Goal: Task Accomplishment & Management: Use online tool/utility

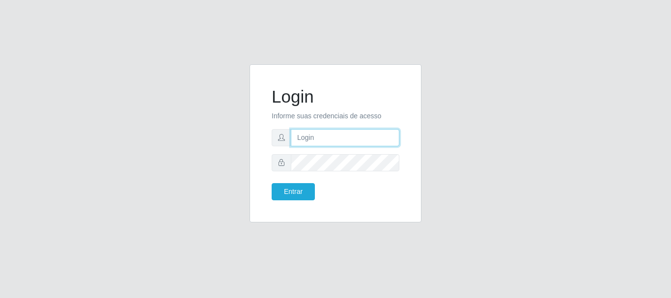
click at [318, 140] on input "text" at bounding box center [345, 137] width 109 height 17
type input "ritaiwof@B5"
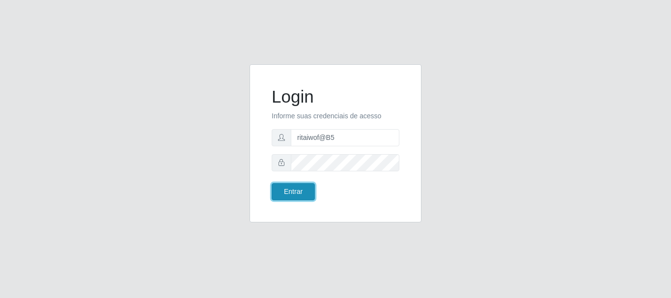
click at [285, 193] on button "Entrar" at bounding box center [293, 191] width 43 height 17
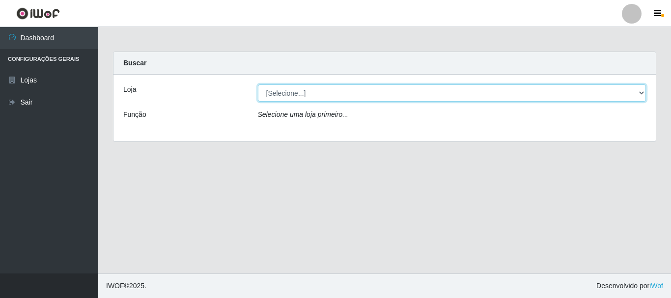
click at [642, 91] on select "[Selecione...] Bemais Supermercados - B5 Anatólia" at bounding box center [452, 93] width 389 height 17
select select "405"
click at [258, 85] on select "[Selecione...] Bemais Supermercados - B5 Anatólia" at bounding box center [452, 93] width 389 height 17
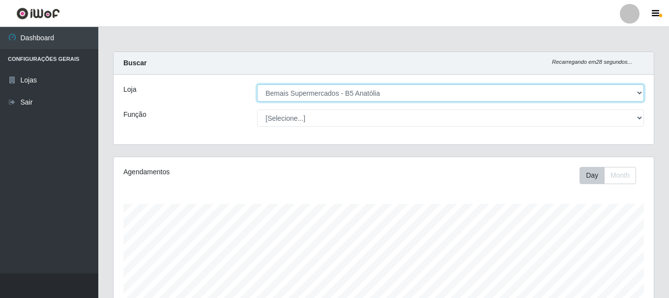
scroll to position [204, 540]
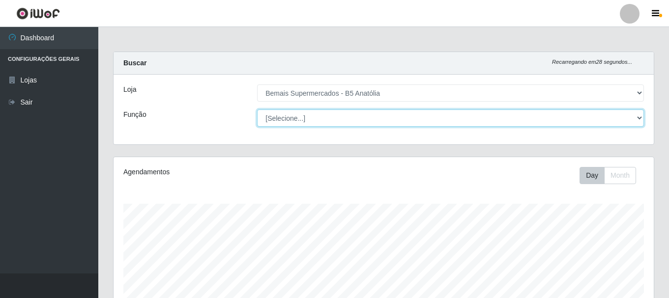
click at [642, 119] on select "[Selecione...] ASG ASG + ASG ++ Auxiliar de Estacionamento Auxiliar de Estacion…" at bounding box center [450, 118] width 387 height 17
click at [257, 110] on select "[Selecione...] ASG ASG + ASG ++ Auxiliar de Estacionamento Auxiliar de Estacion…" at bounding box center [450, 118] width 387 height 17
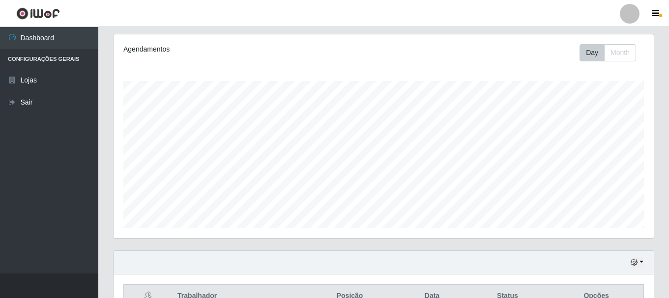
scroll to position [179, 0]
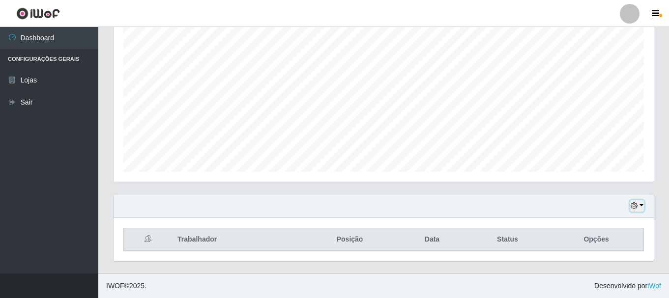
click at [639, 203] on button "button" at bounding box center [637, 206] width 14 height 11
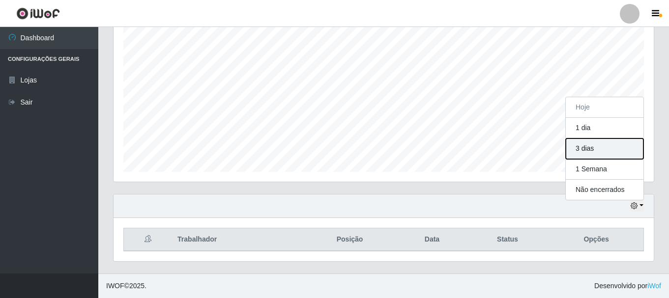
click at [598, 151] on button "3 dias" at bounding box center [605, 149] width 78 height 21
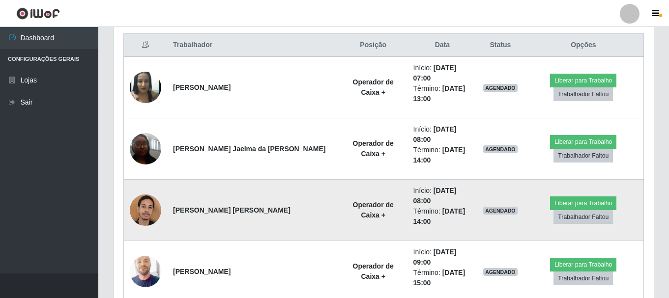
scroll to position [376, 0]
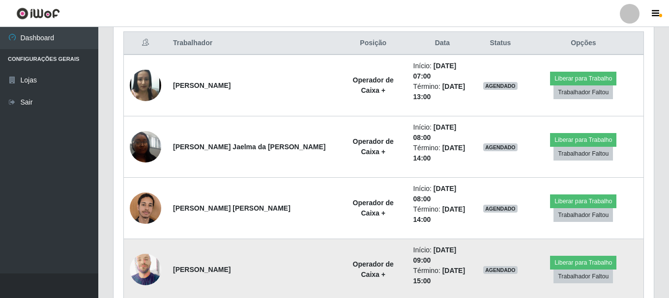
click at [143, 250] on img at bounding box center [145, 269] width 31 height 39
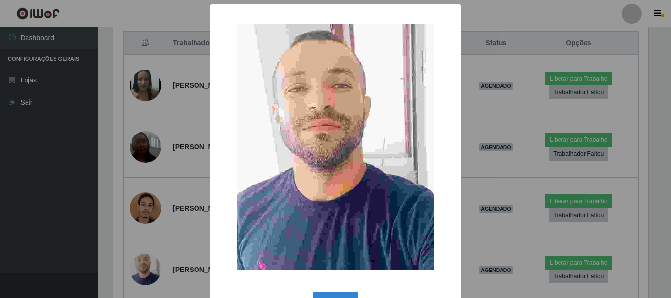
click at [489, 156] on div "× OK Cancel" at bounding box center [335, 149] width 671 height 298
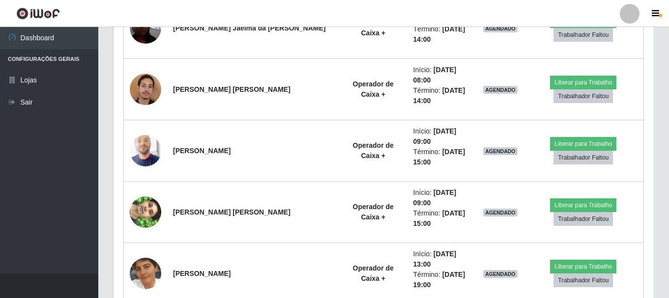
scroll to position [494, 0]
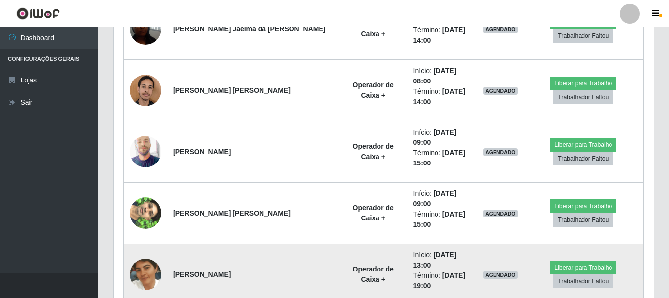
click at [152, 247] on img at bounding box center [145, 275] width 31 height 56
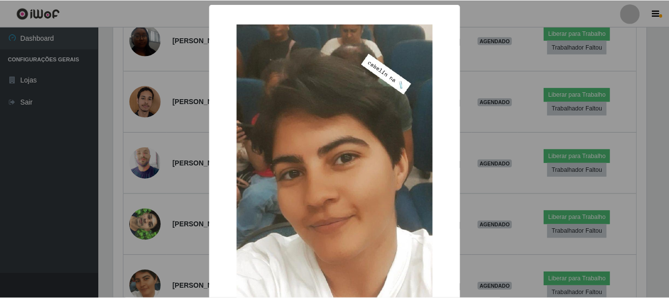
scroll to position [204, 535]
click at [484, 39] on div "× OK Cancel" at bounding box center [335, 149] width 671 height 298
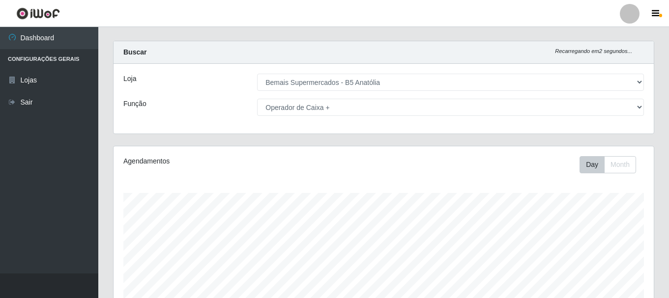
scroll to position [0, 0]
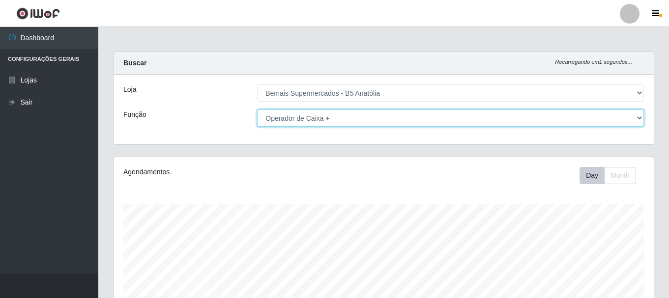
click at [634, 118] on select "[Selecione...] ASG ASG + ASG ++ Auxiliar de Estacionamento Auxiliar de Estacion…" at bounding box center [450, 118] width 387 height 17
select select "82"
click at [257, 110] on select "[Selecione...] ASG ASG + ASG ++ Auxiliar de Estacionamento Auxiliar de Estacion…" at bounding box center [450, 118] width 387 height 17
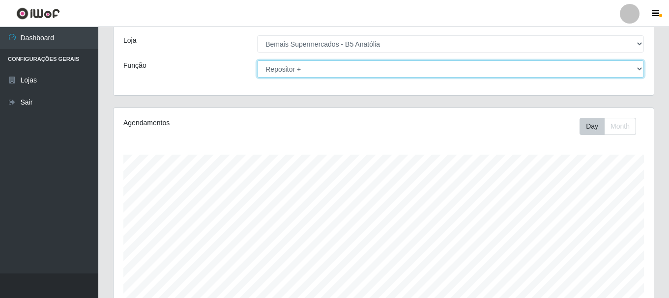
scroll to position [246, 0]
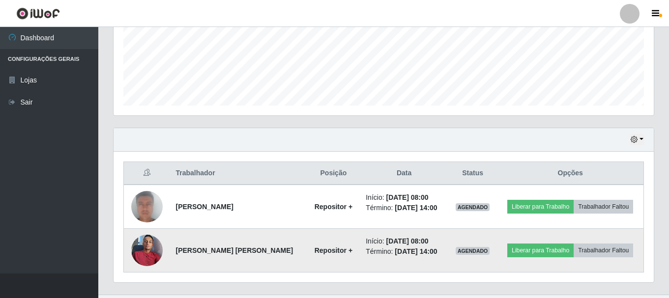
click at [143, 254] on img at bounding box center [146, 251] width 31 height 42
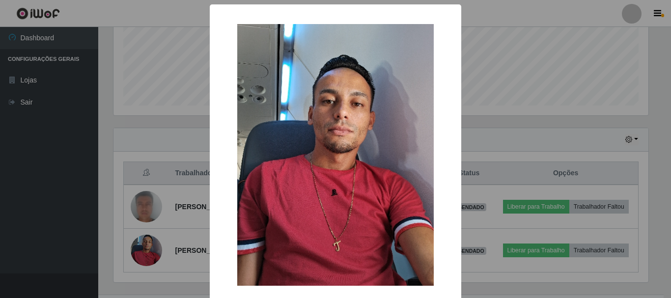
click at [478, 131] on div "× OK Cancel" at bounding box center [335, 149] width 671 height 298
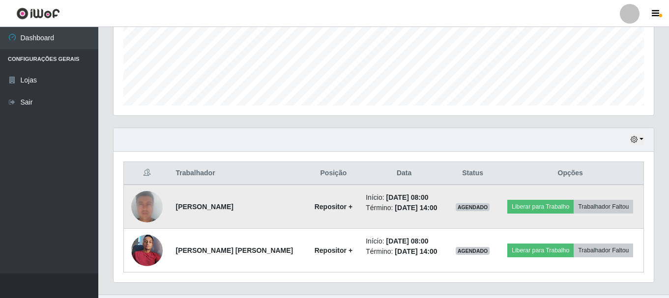
scroll to position [204, 540]
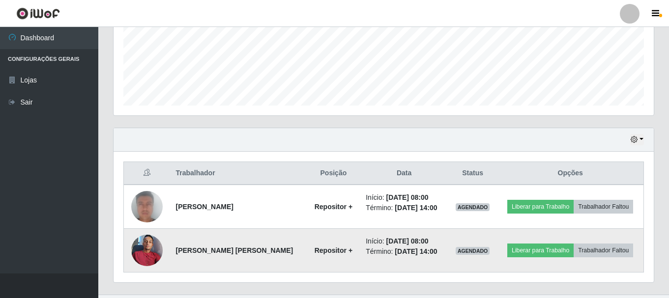
click at [145, 257] on img at bounding box center [146, 251] width 31 height 42
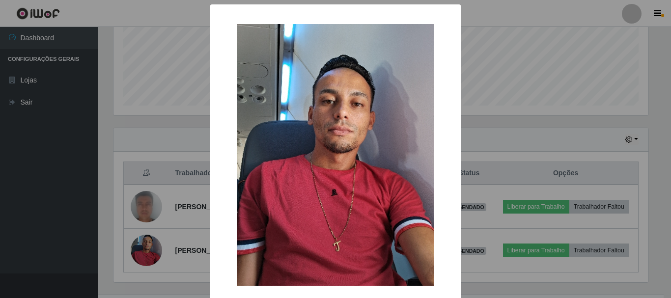
drag, startPoint x: 567, startPoint y: 136, endPoint x: 541, endPoint y: 150, distance: 29.7
click at [559, 138] on div "× OK Cancel" at bounding box center [335, 149] width 671 height 298
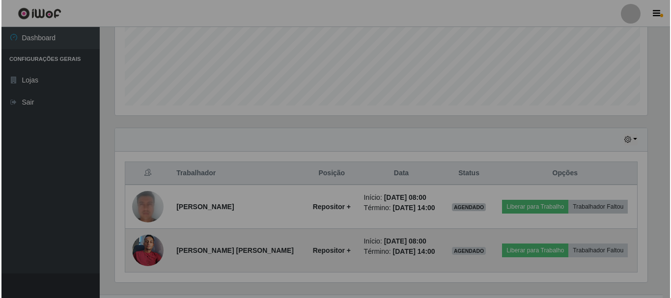
scroll to position [204, 540]
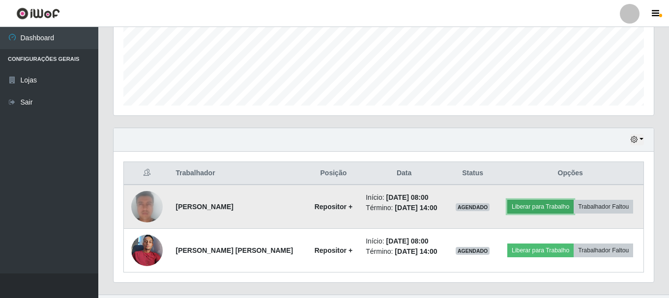
click at [523, 203] on button "Liberar para Trabalho" at bounding box center [540, 207] width 66 height 14
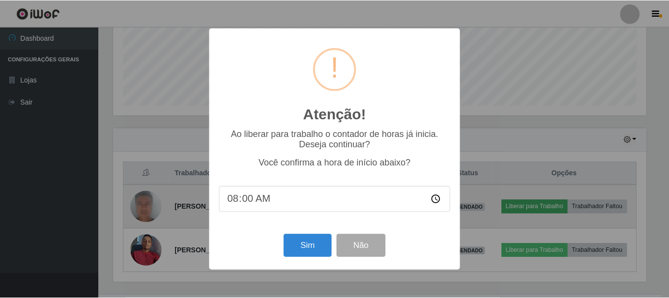
scroll to position [204, 535]
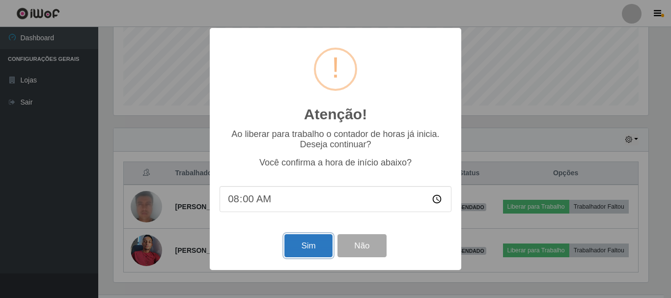
click at [313, 248] on button "Sim" at bounding box center [309, 245] width 48 height 23
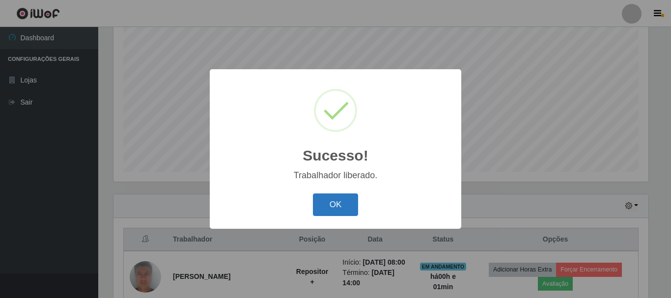
click at [335, 206] on button "OK" at bounding box center [336, 205] width 46 height 23
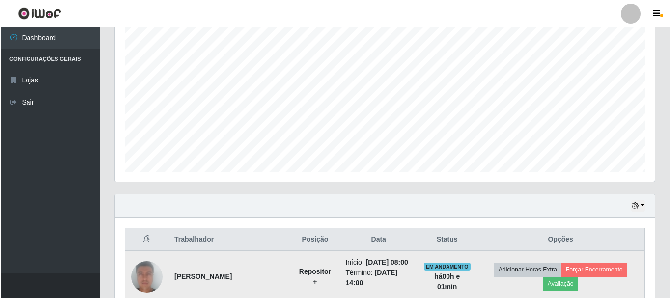
scroll to position [282, 0]
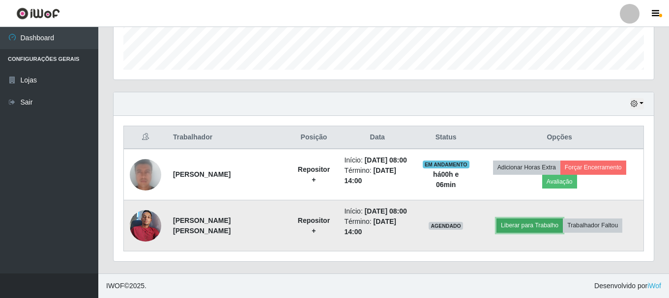
click at [509, 231] on button "Liberar para Trabalho" at bounding box center [529, 226] width 66 height 14
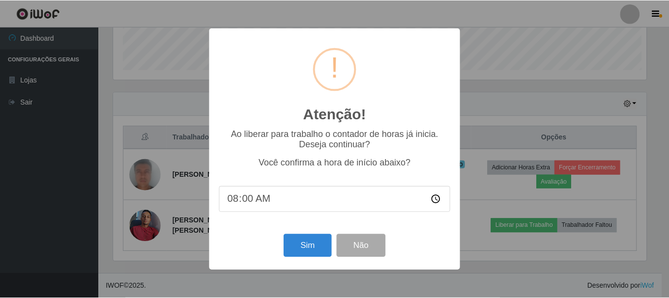
scroll to position [204, 535]
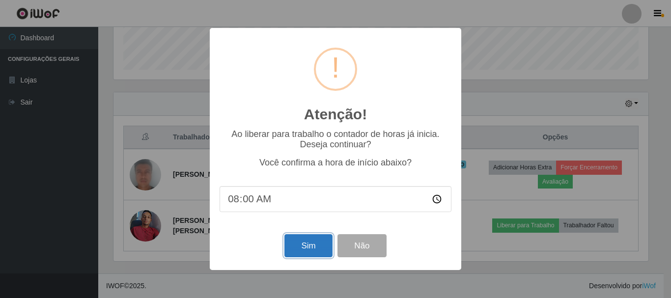
click at [310, 244] on button "Sim" at bounding box center [309, 245] width 48 height 23
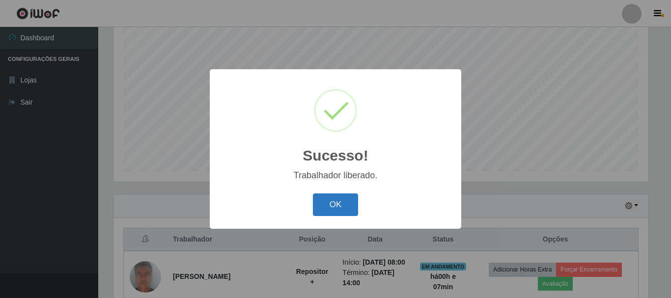
click at [336, 200] on button "OK" at bounding box center [336, 205] width 46 height 23
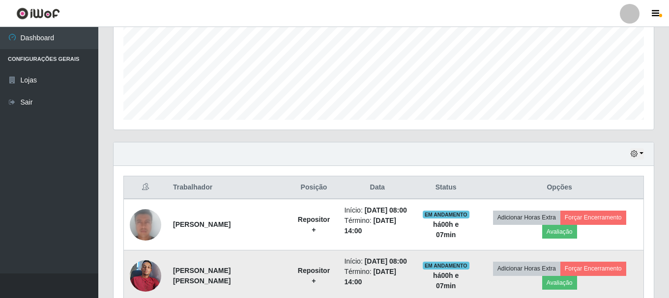
scroll to position [282, 0]
